Goal: Navigation & Orientation: Find specific page/section

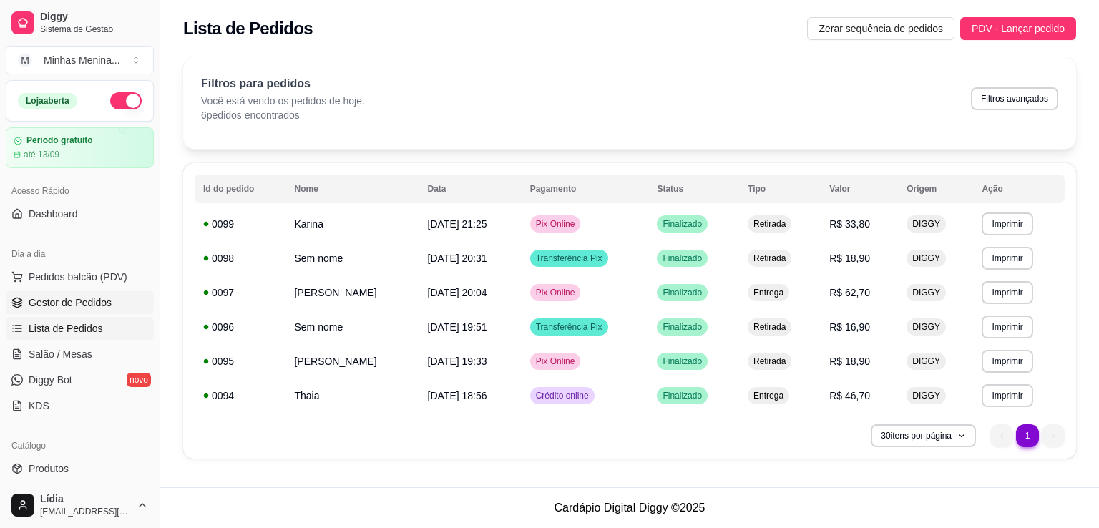
click at [72, 299] on span "Gestor de Pedidos" at bounding box center [70, 303] width 83 height 14
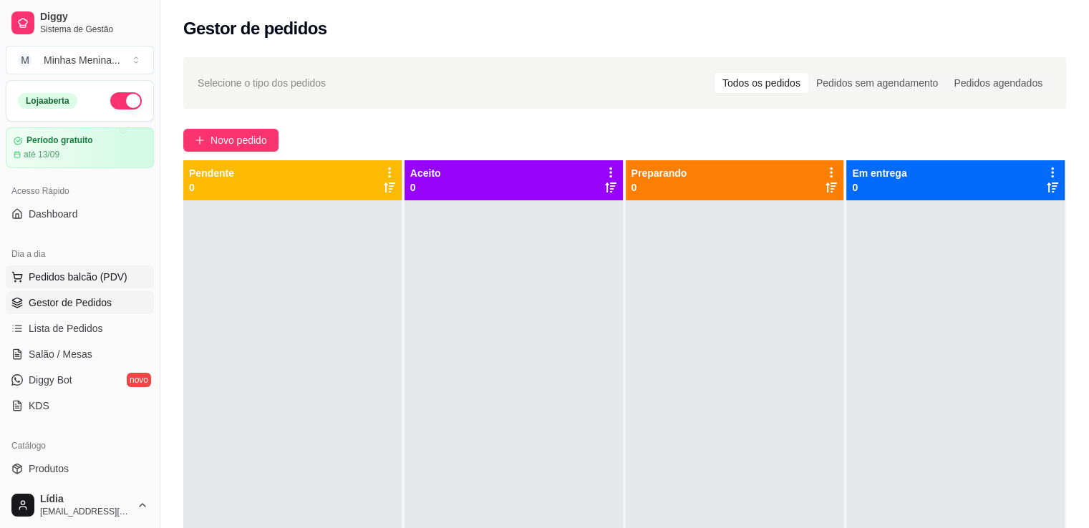
click at [51, 281] on span "Pedidos balcão (PDV)" at bounding box center [78, 277] width 99 height 14
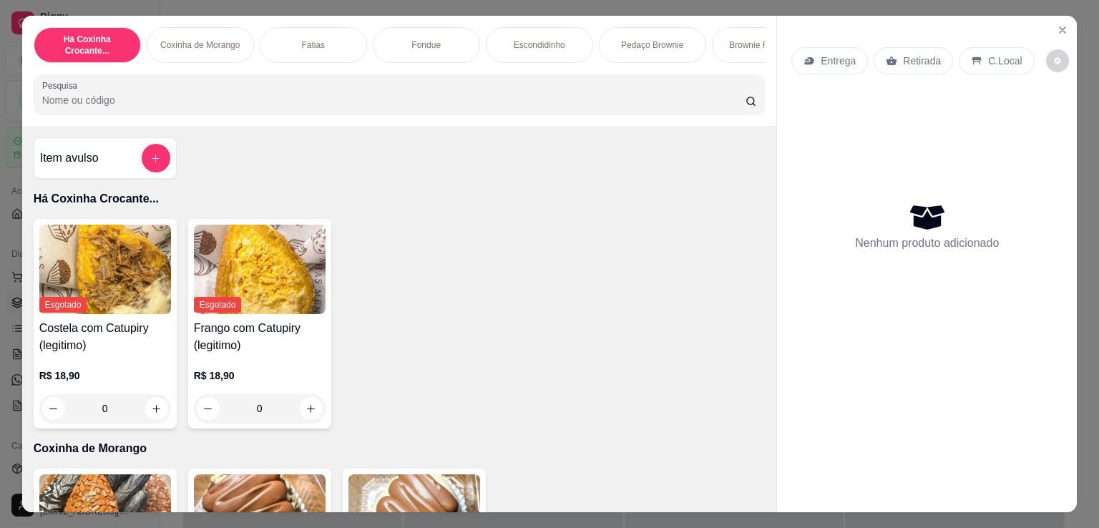
click at [471, 229] on div "Esgotado Costela com Catupiry (legitimo) R$ 18,90 0 Esgotado Frango com Catupir…" at bounding box center [400, 324] width 732 height 210
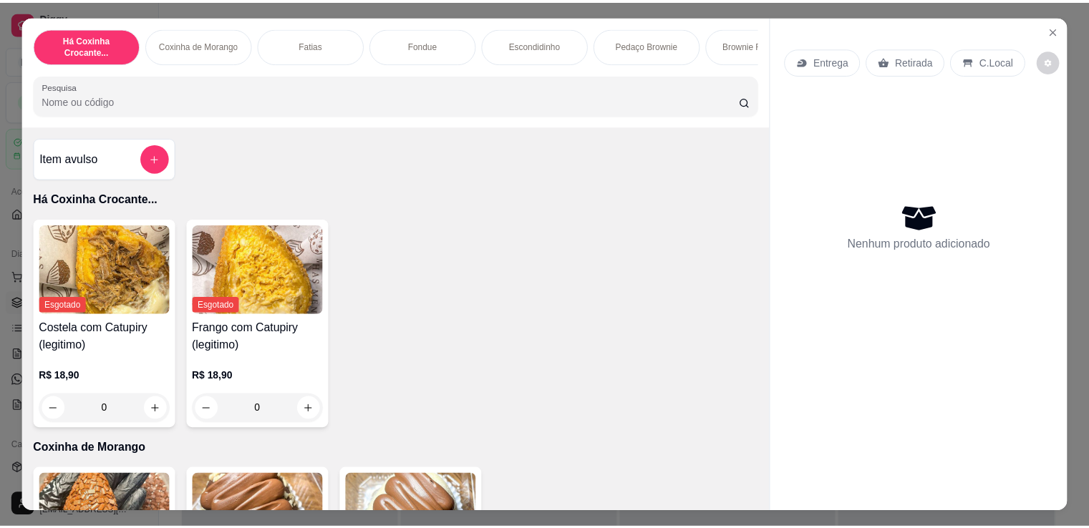
scroll to position [668, 0]
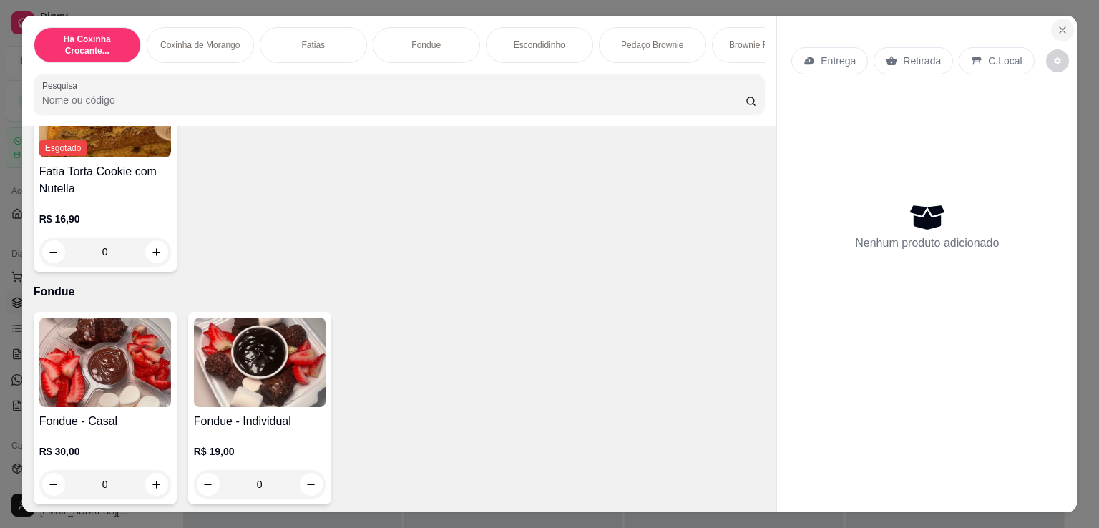
click at [1059, 19] on button "Close" at bounding box center [1062, 30] width 23 height 23
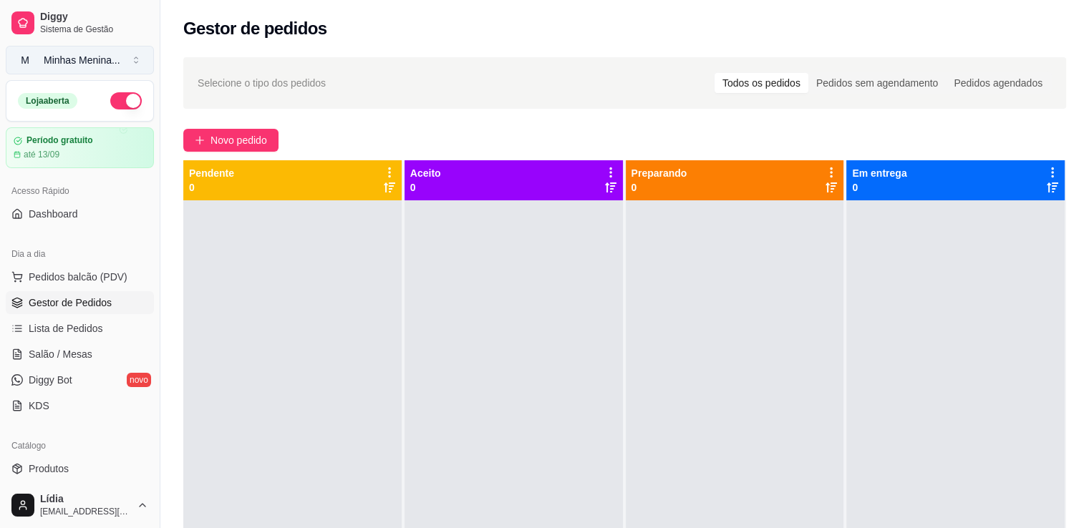
click at [72, 59] on div "Minhas Menina ..." at bounding box center [82, 60] width 77 height 14
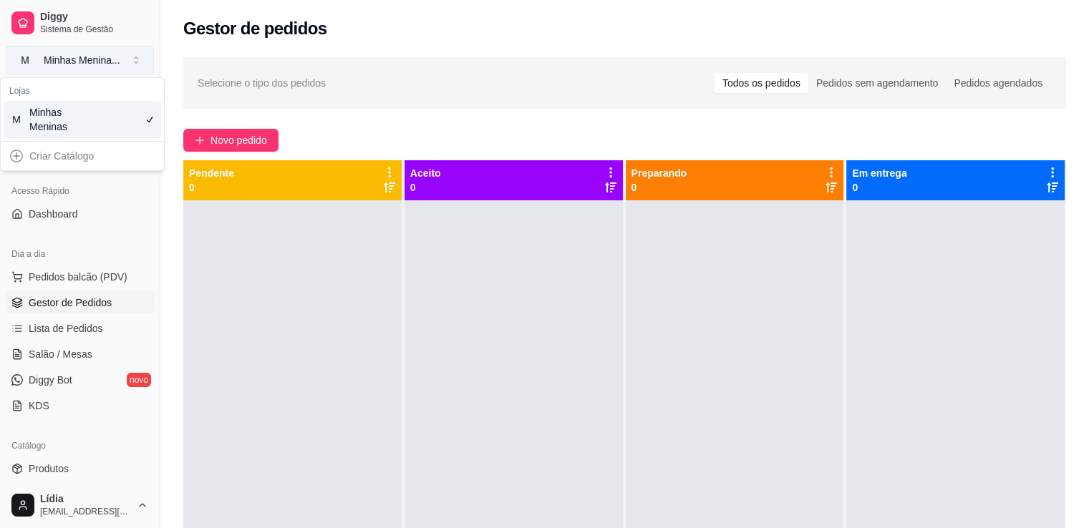
click at [72, 59] on div "Minhas Menina ..." at bounding box center [82, 60] width 77 height 14
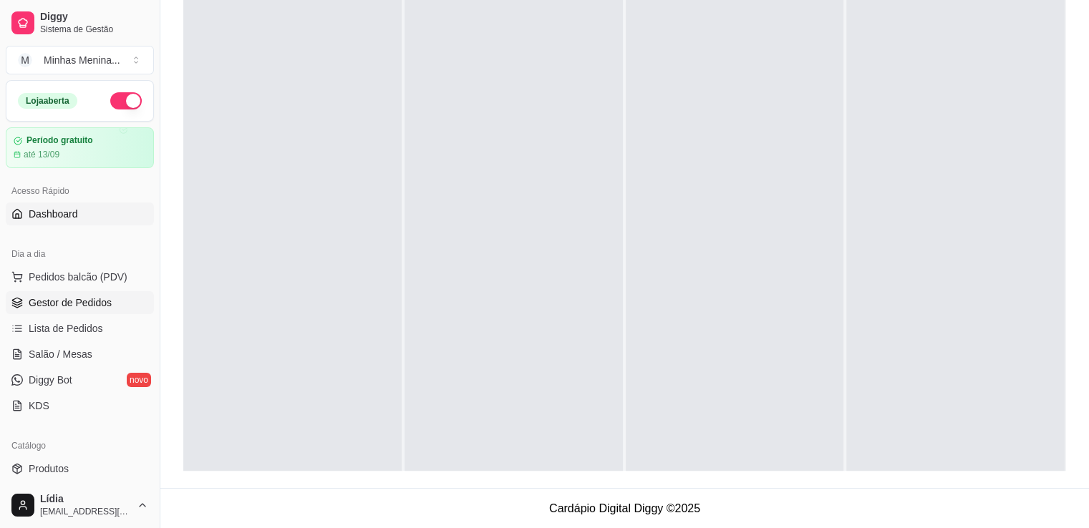
click at [89, 218] on link "Dashboard" at bounding box center [80, 214] width 148 height 23
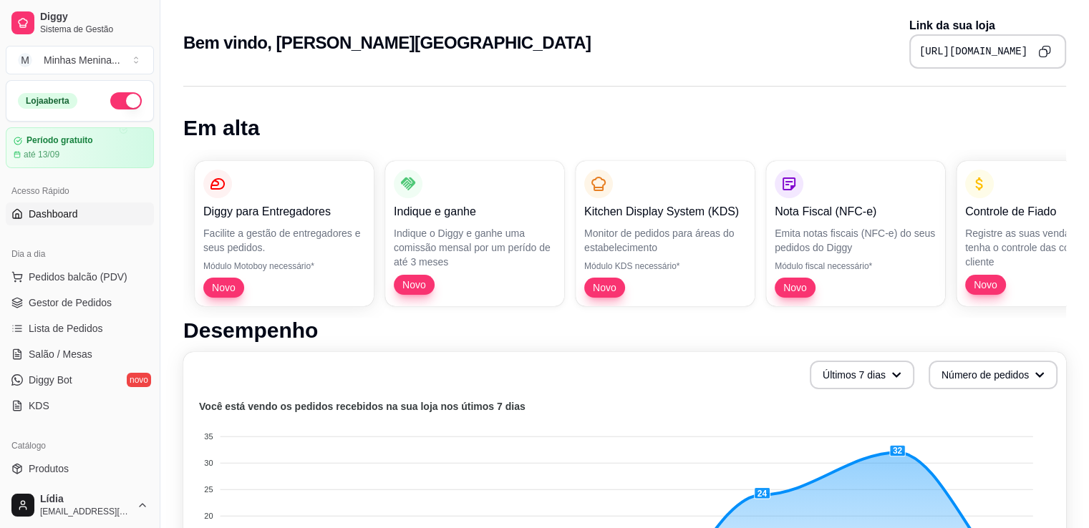
click at [1046, 54] on icon "Copy to clipboard" at bounding box center [1044, 51] width 13 height 13
